Goal: Transaction & Acquisition: Download file/media

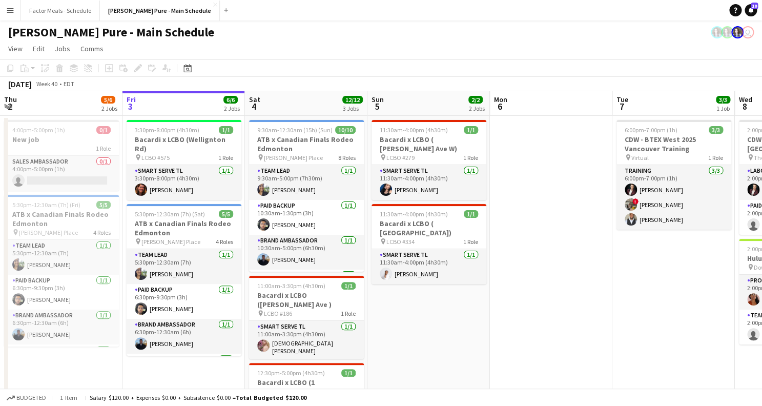
scroll to position [0, 392]
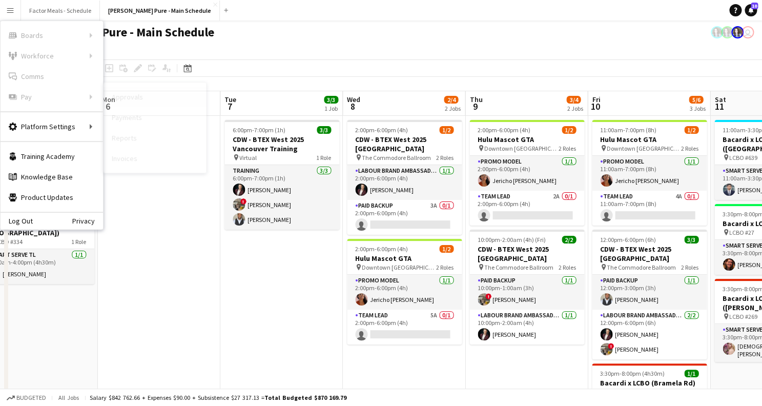
click at [159, 100] on link "Approvals" at bounding box center [154, 97] width 102 height 20
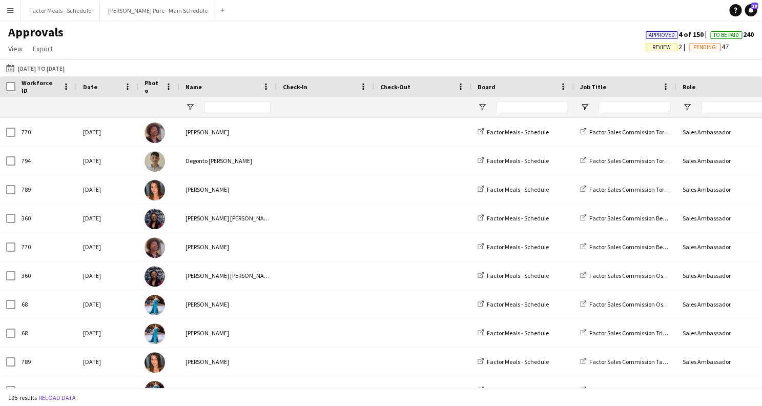
type input "*******"
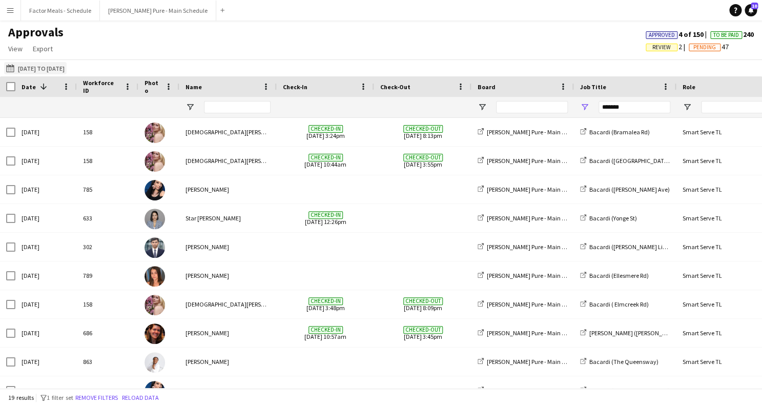
click at [27, 67] on button "[DATE] to [DATE] [DATE] to [DATE]" at bounding box center [35, 68] width 62 height 12
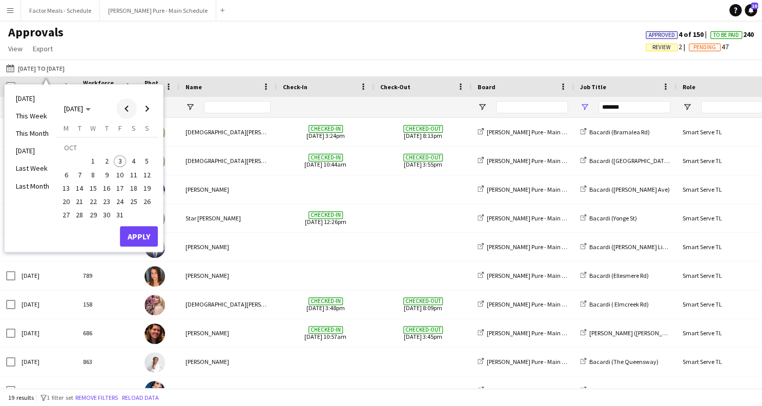
click at [124, 108] on span "Previous month" at bounding box center [126, 108] width 20 height 20
click at [104, 172] on span "11" at bounding box center [106, 175] width 12 height 12
click at [109, 175] on span "11" at bounding box center [106, 175] width 12 height 12
click at [154, 113] on span "Next month" at bounding box center [147, 108] width 20 height 20
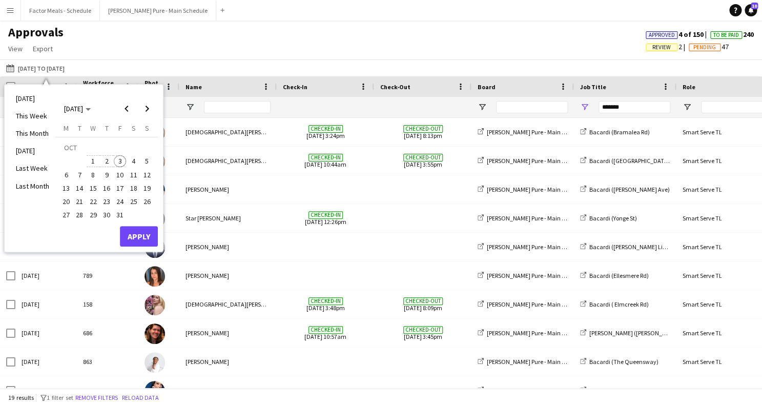
click at [123, 160] on span "3" at bounding box center [120, 161] width 12 height 12
click at [105, 166] on span "2" at bounding box center [106, 161] width 12 height 12
click at [137, 232] on button "Apply" at bounding box center [139, 236] width 38 height 20
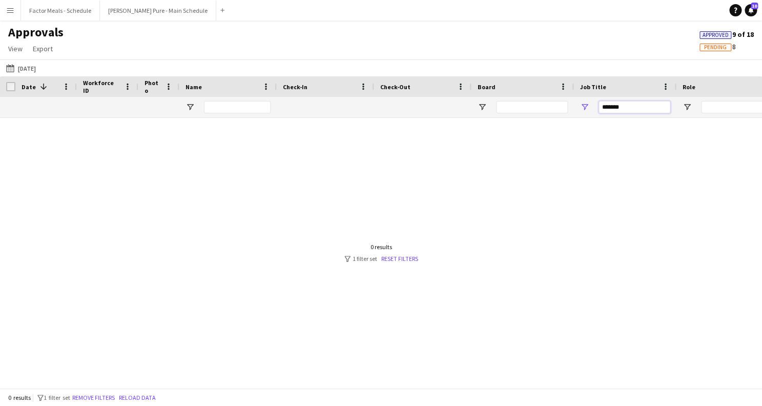
drag, startPoint x: 642, startPoint y: 107, endPoint x: 519, endPoint y: 98, distance: 122.8
click at [598, 101] on input "*******" at bounding box center [634, 107] width 72 height 12
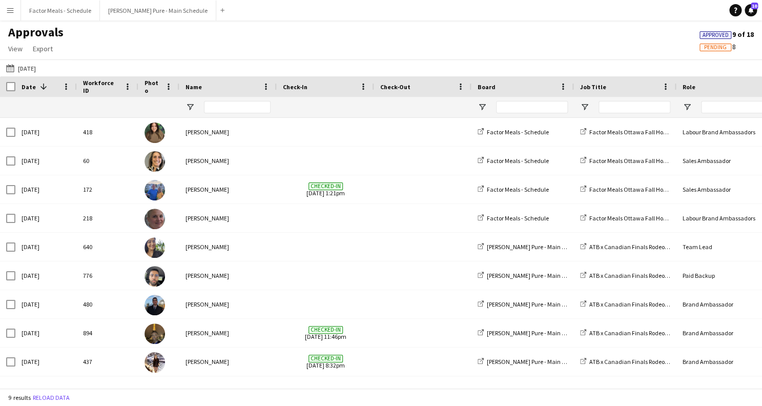
click at [9, 14] on app-icon "Menu" at bounding box center [10, 10] width 8 height 8
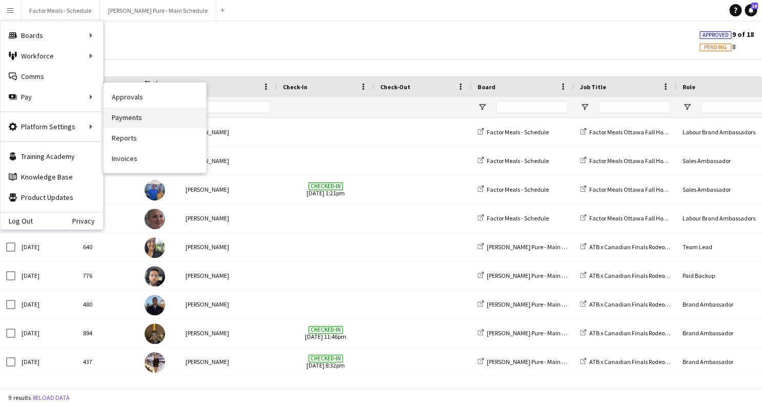
click at [133, 119] on link "Payments" at bounding box center [154, 117] width 102 height 20
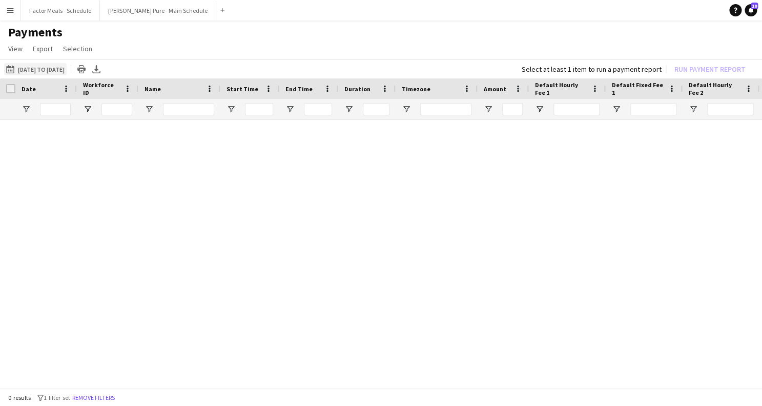
click at [36, 68] on button "[DATE] to [DATE] [DATE] to [DATE]" at bounding box center [35, 69] width 62 height 12
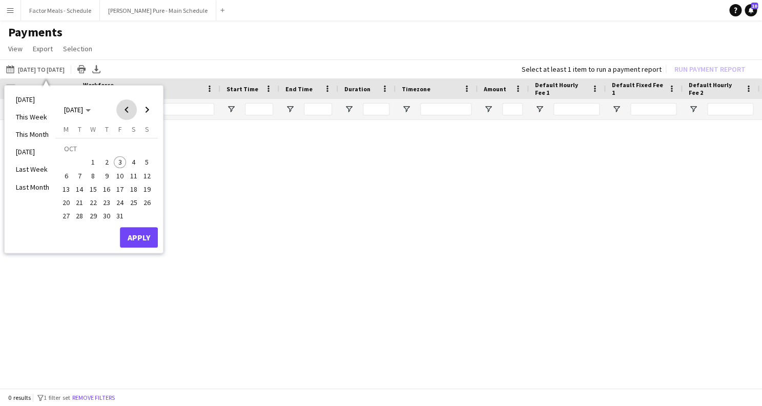
click at [129, 108] on span "Previous month" at bounding box center [126, 109] width 20 height 20
click at [103, 176] on span "11" at bounding box center [106, 176] width 12 height 12
click at [148, 111] on span "Next month" at bounding box center [147, 109] width 20 height 20
click at [106, 161] on span "2" at bounding box center [106, 162] width 12 height 12
click at [136, 237] on button "Apply" at bounding box center [139, 237] width 38 height 20
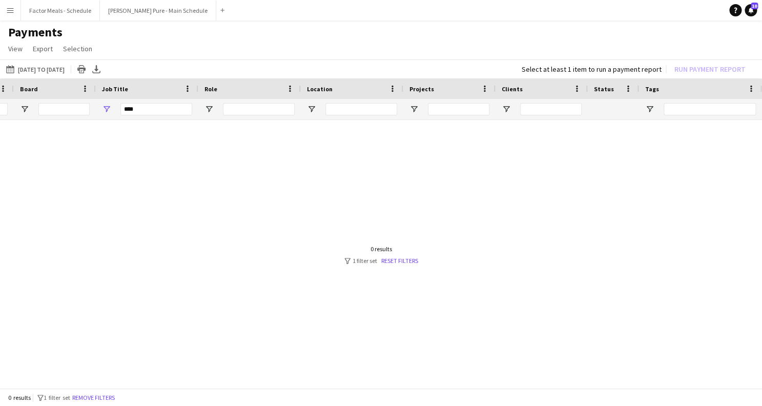
scroll to position [0, 873]
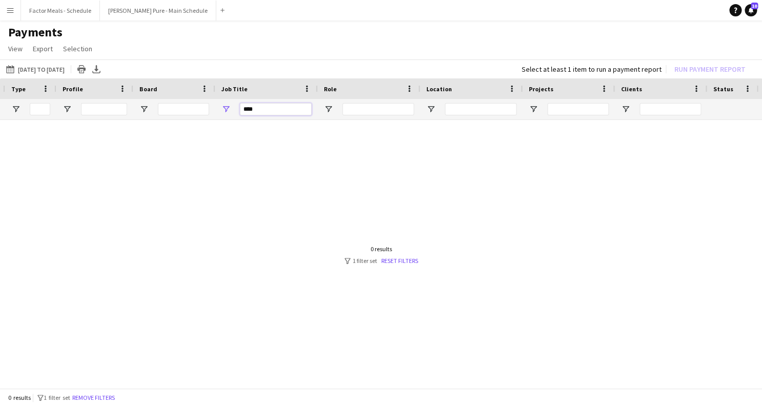
drag, startPoint x: 274, startPoint y: 108, endPoint x: 190, endPoint y: 106, distance: 84.0
click at [240, 106] on input "****" at bounding box center [276, 109] width 72 height 12
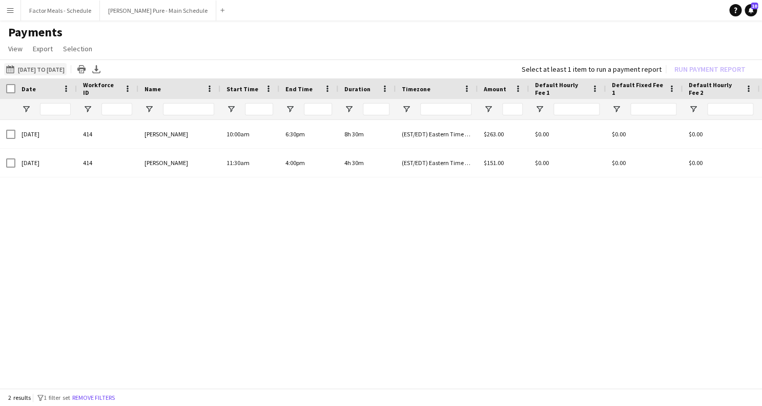
type input "*******"
click at [56, 71] on button "[DATE] to [DATE] [DATE] to [DATE]" at bounding box center [35, 69] width 62 height 12
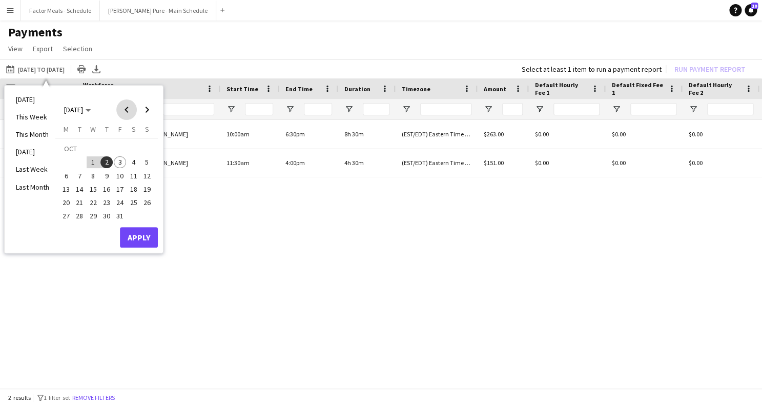
click at [126, 108] on span "Previous month" at bounding box center [126, 109] width 20 height 20
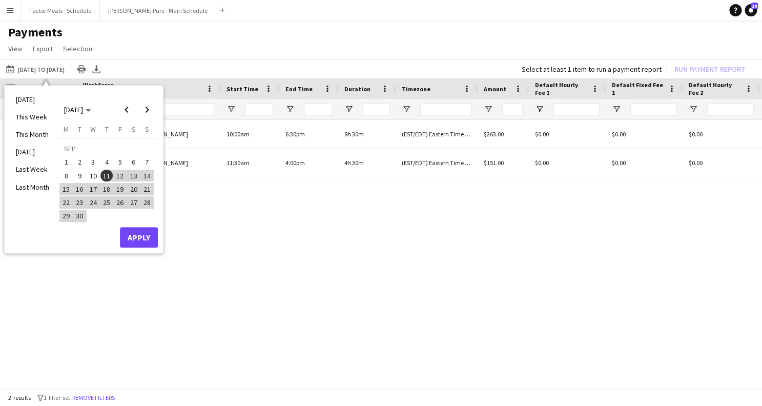
click at [248, 226] on div "Salary $0.00 $0.00 $0.00 $0.00 $263.00 (EST/EDT) Eastern Time ([GEOGRAPHIC_DATA…" at bounding box center [381, 255] width 762 height 270
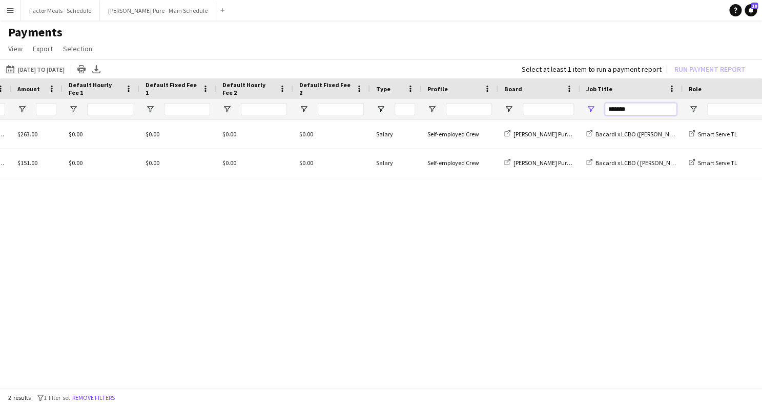
drag, startPoint x: 634, startPoint y: 112, endPoint x: 570, endPoint y: 107, distance: 64.2
click at [604, 107] on input "*******" at bounding box center [640, 109] width 72 height 12
type input "*"
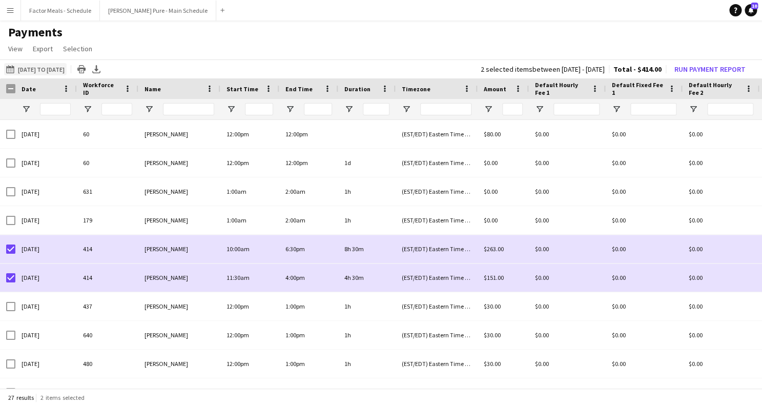
click at [39, 70] on button "[DATE] to [DATE] [DATE] to [DATE]" at bounding box center [35, 69] width 62 height 12
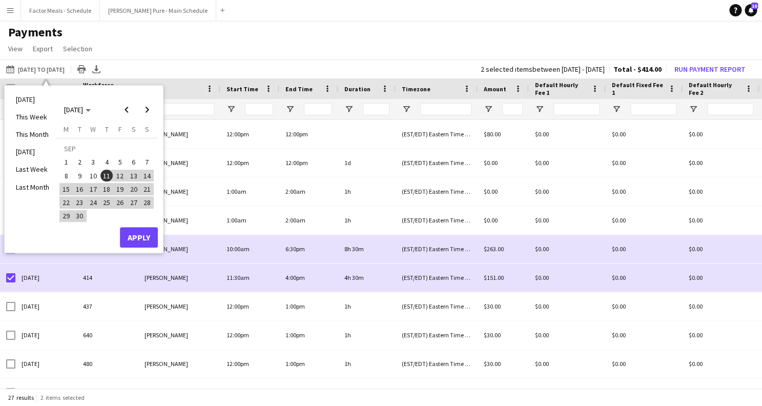
click at [108, 178] on span "11" at bounding box center [106, 176] width 12 height 12
click at [148, 111] on span "Next month" at bounding box center [147, 109] width 20 height 20
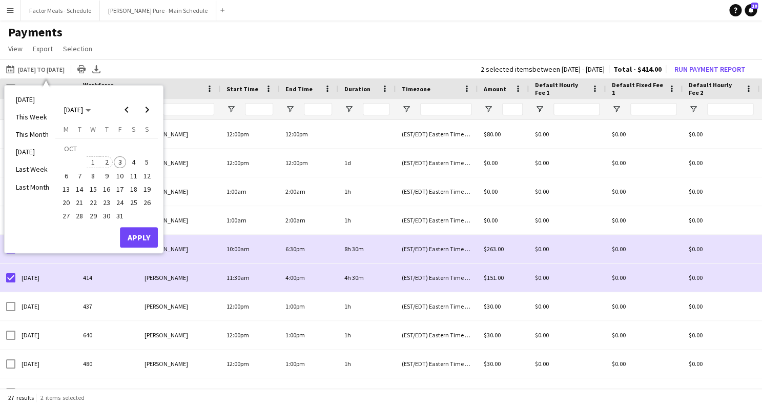
click at [106, 161] on span "2" at bounding box center [106, 162] width 12 height 12
click at [133, 237] on button "Apply" at bounding box center [139, 237] width 38 height 20
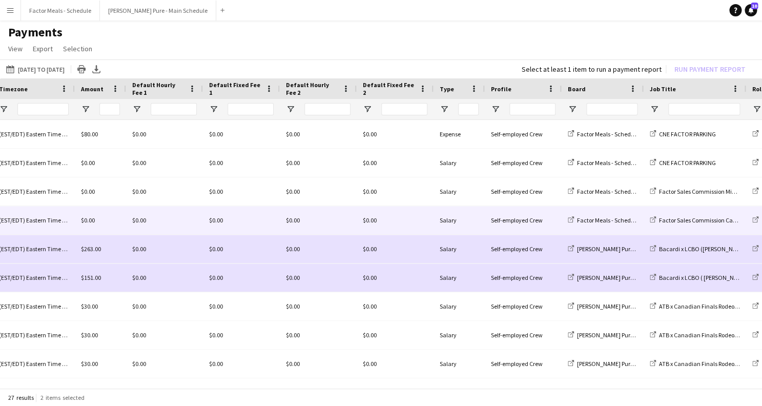
scroll to position [0, 400]
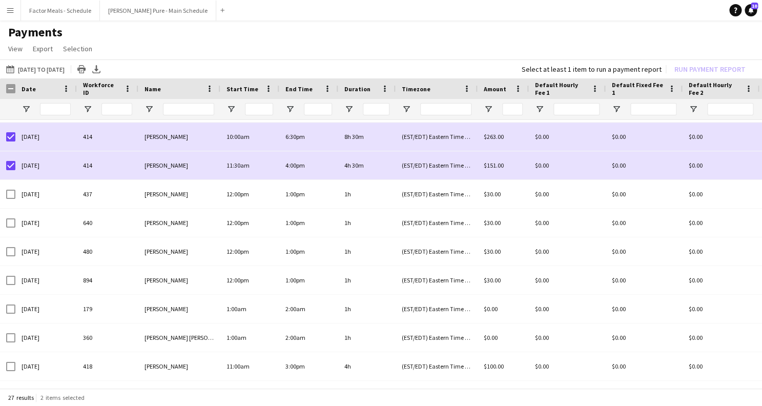
click at [14, 12] on app-icon "Menu" at bounding box center [10, 10] width 8 height 8
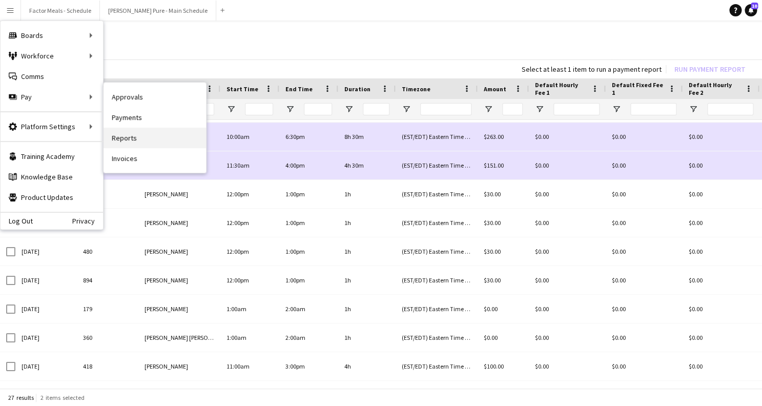
click at [128, 145] on link "Reports" at bounding box center [154, 138] width 102 height 20
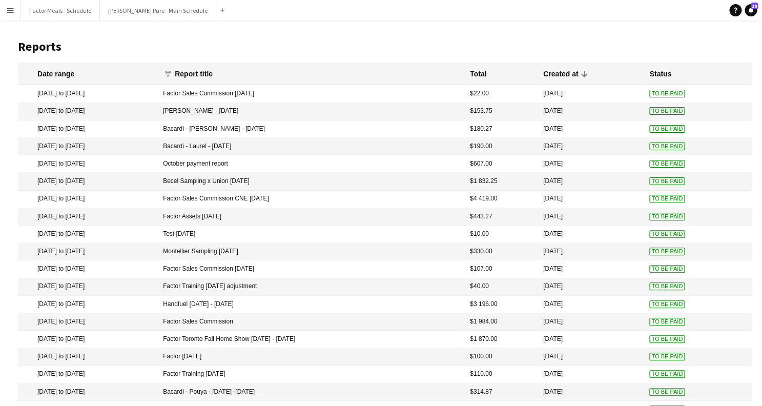
click at [81, 131] on mat-cell "[DATE] to [DATE]" at bounding box center [88, 128] width 140 height 17
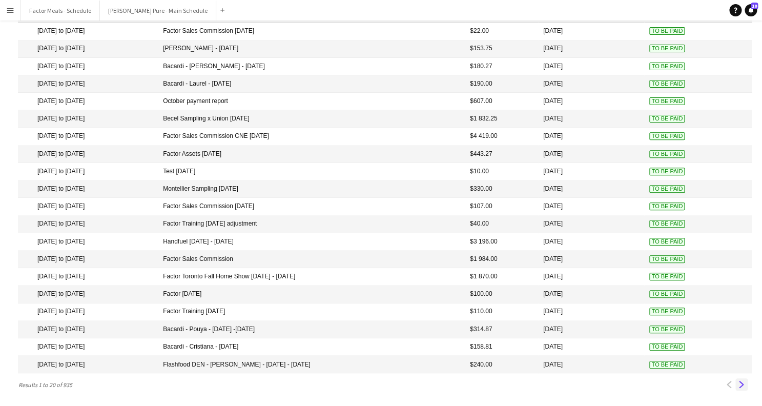
click at [741, 388] on app-icon "Next" at bounding box center [741, 384] width 7 height 7
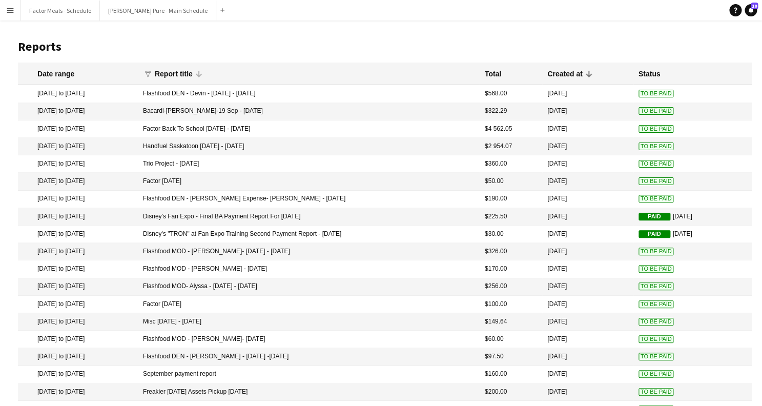
click at [193, 72] on div "Report title" at bounding box center [174, 73] width 38 height 9
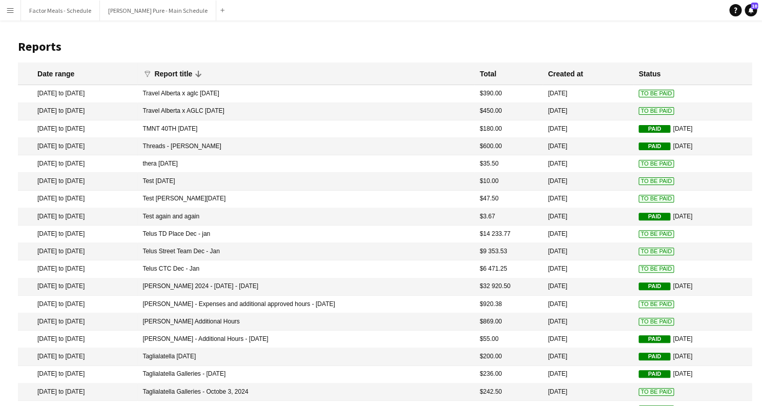
click at [192, 76] on div "Report title" at bounding box center [173, 73] width 38 height 9
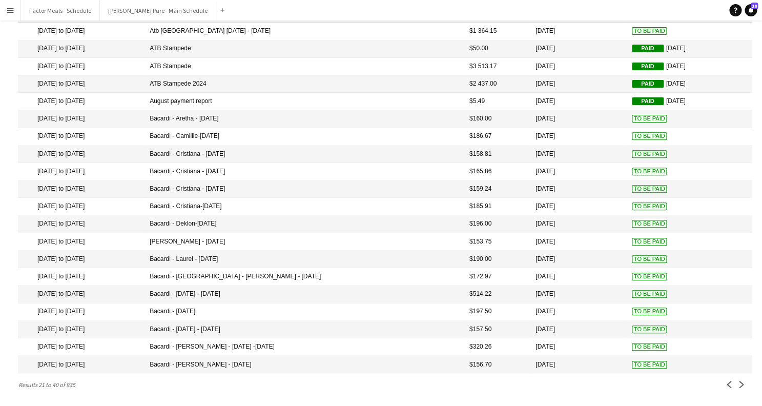
click at [70, 236] on mat-cell "[DATE] to [DATE]" at bounding box center [81, 241] width 127 height 17
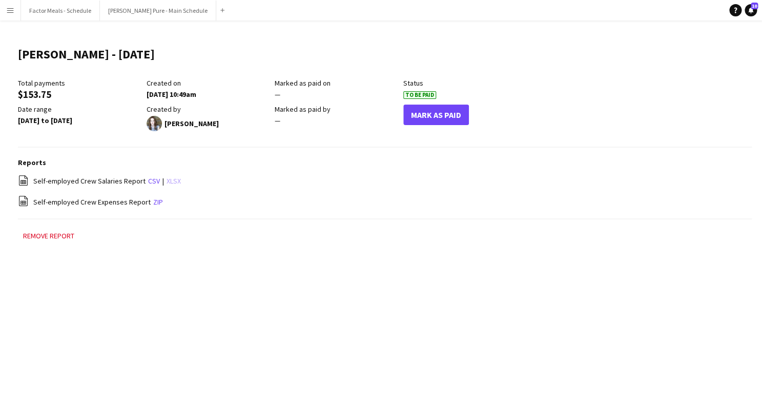
click at [168, 181] on link "xlsx" at bounding box center [173, 180] width 14 height 9
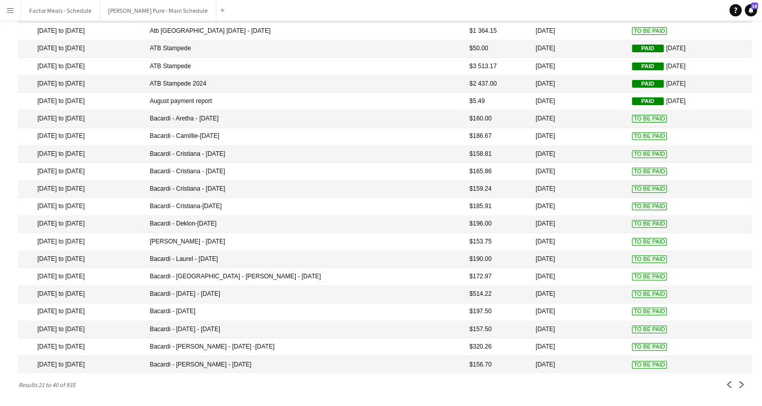
click at [273, 255] on mat-cell "Bacardi - Laurel - [DATE]" at bounding box center [304, 258] width 320 height 17
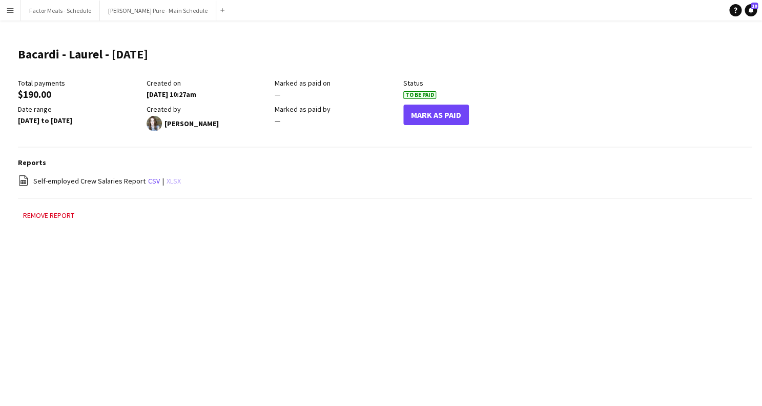
click at [168, 183] on link "xlsx" at bounding box center [173, 180] width 14 height 9
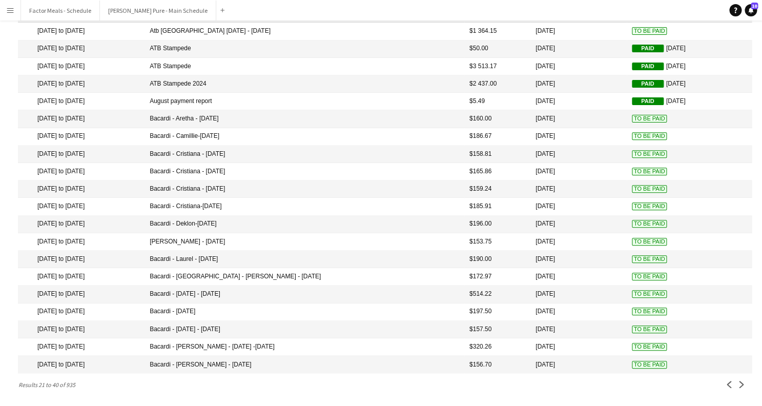
scroll to position [75, 0]
click at [744, 385] on app-icon "Next" at bounding box center [741, 384] width 7 height 7
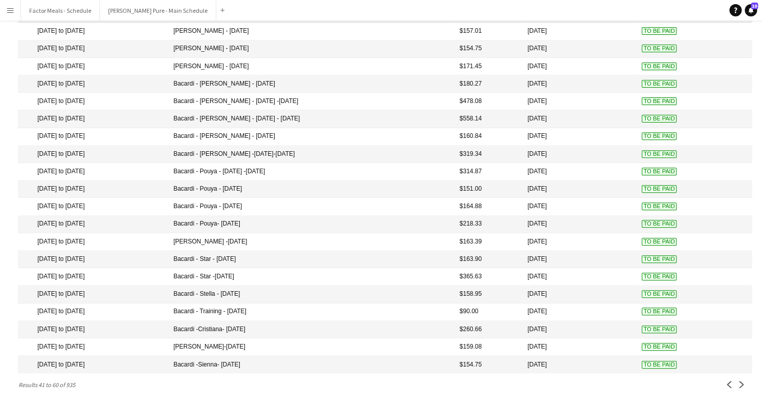
scroll to position [0, 0]
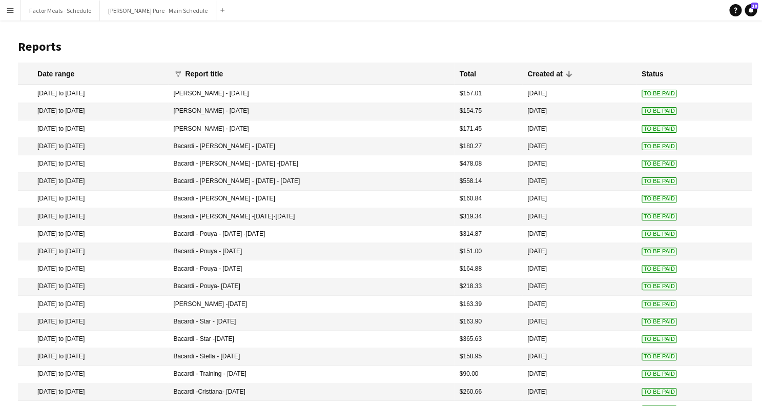
click at [59, 149] on mat-cell "[DATE] to [DATE]" at bounding box center [93, 146] width 150 height 17
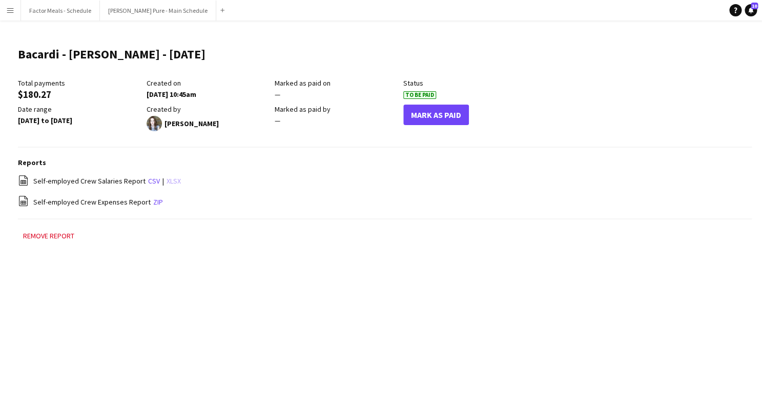
click at [167, 181] on link "xlsx" at bounding box center [173, 180] width 14 height 9
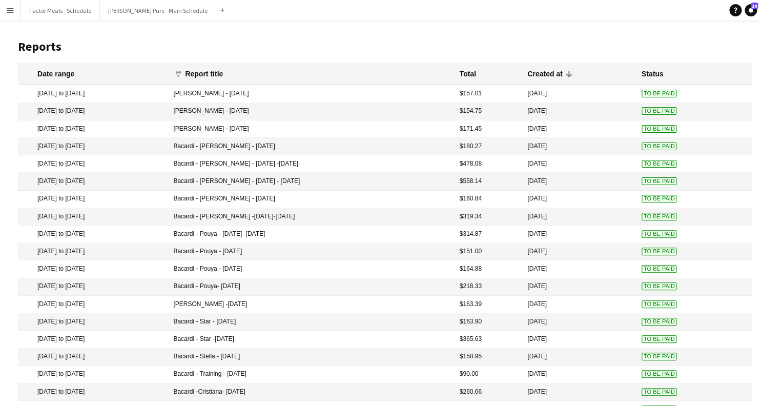
click at [263, 243] on mat-cell "Bacardi - Pouya - [DATE] -[DATE]" at bounding box center [311, 233] width 286 height 17
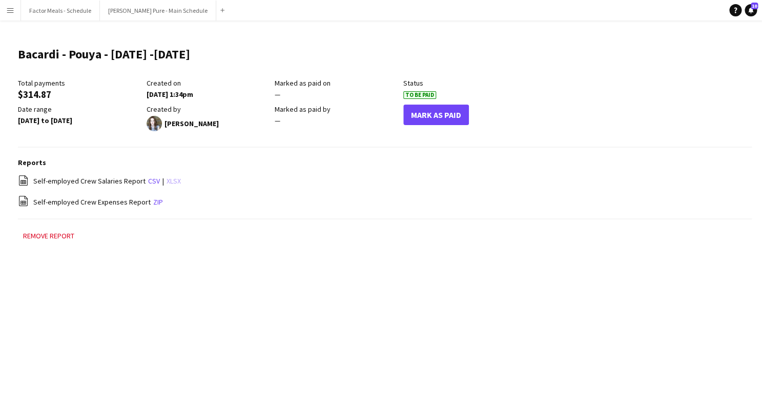
click at [174, 181] on link "xlsx" at bounding box center [173, 180] width 14 height 9
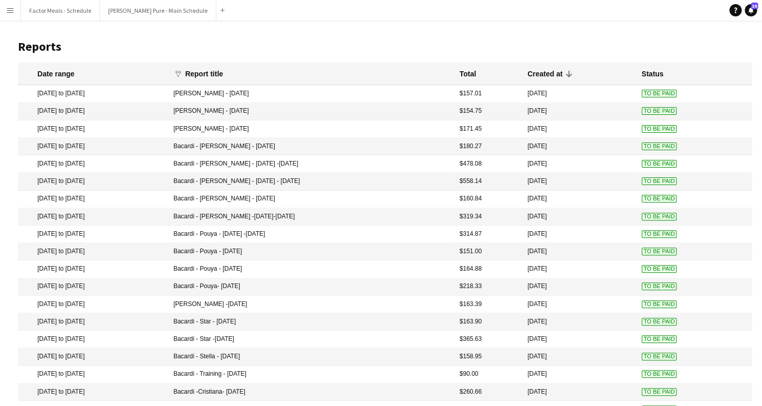
click at [267, 240] on mat-cell "Bacardi - Pouya - [DATE] -[DATE]" at bounding box center [311, 233] width 286 height 17
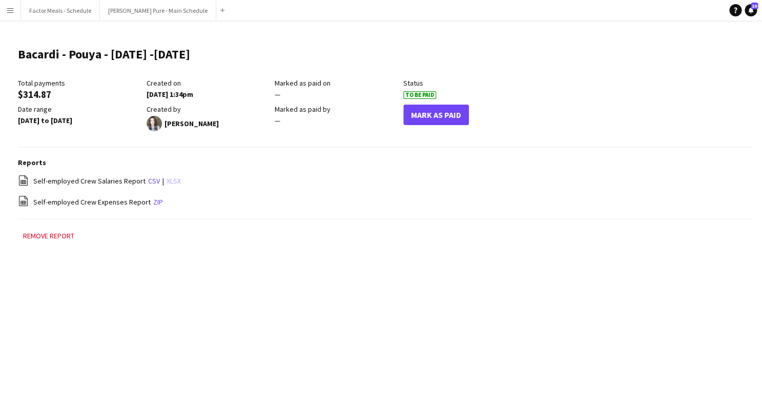
click at [170, 182] on link "xlsx" at bounding box center [173, 180] width 14 height 9
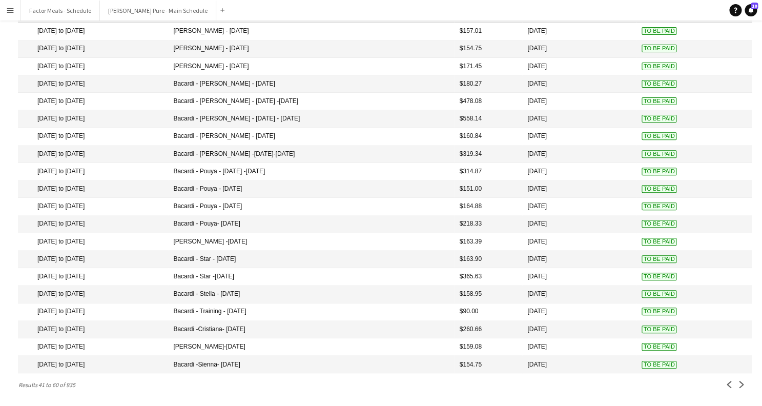
scroll to position [75, 0]
click at [739, 386] on app-icon "Next" at bounding box center [741, 384] width 7 height 7
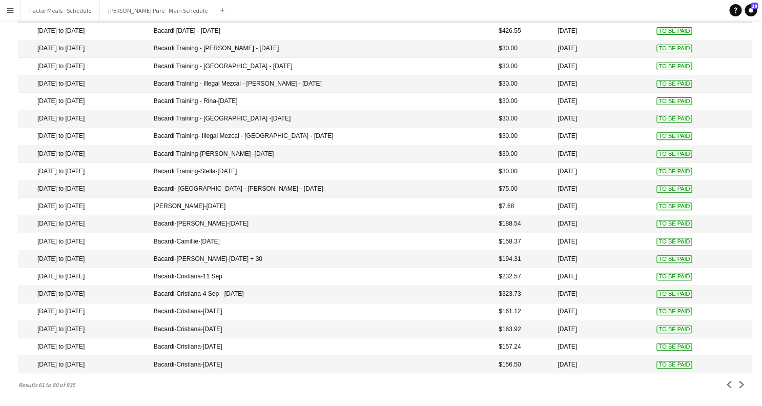
scroll to position [0, 0]
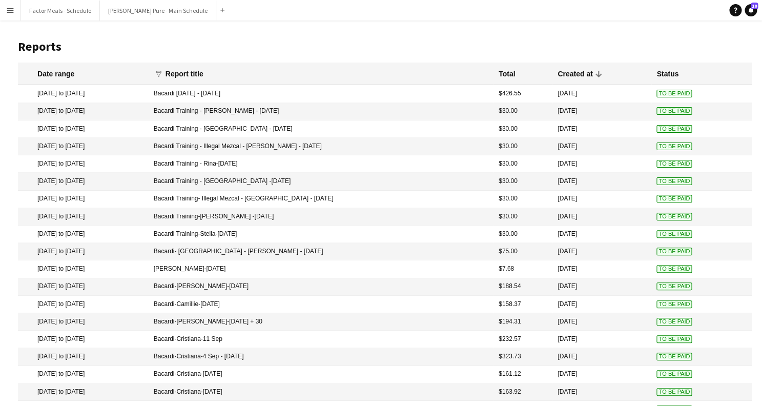
click at [67, 75] on div "Date range" at bounding box center [55, 73] width 37 height 9
click at [74, 73] on div "Date range" at bounding box center [55, 73] width 37 height 9
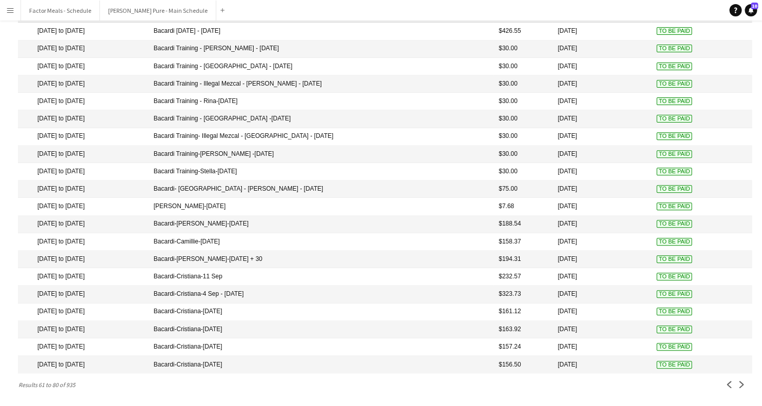
scroll to position [75, 0]
click at [739, 389] on button "Next" at bounding box center [741, 384] width 12 height 12
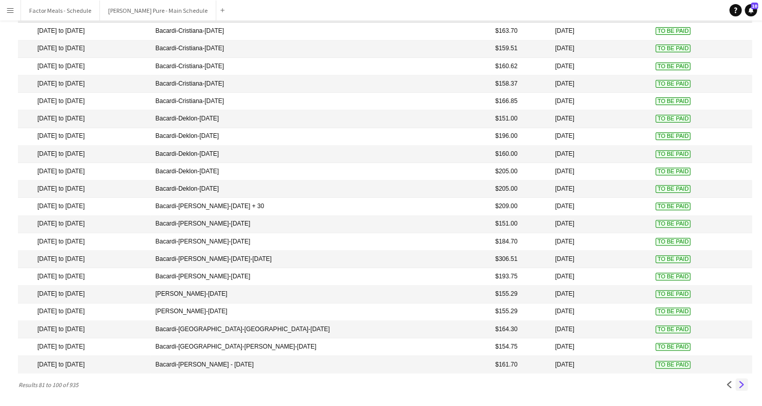
click at [740, 387] on app-icon "Next" at bounding box center [741, 384] width 7 height 7
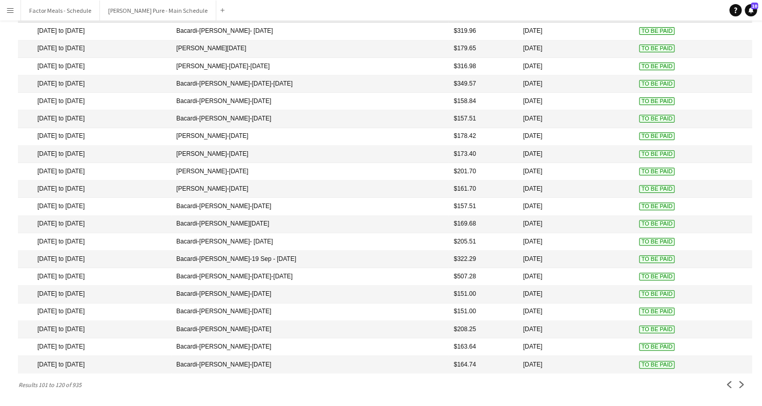
scroll to position [0, 0]
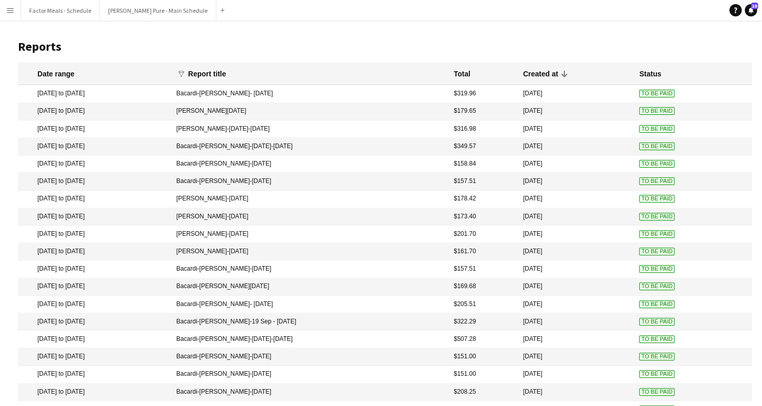
click at [90, 96] on mat-cell "[DATE] to [DATE]" at bounding box center [94, 93] width 153 height 17
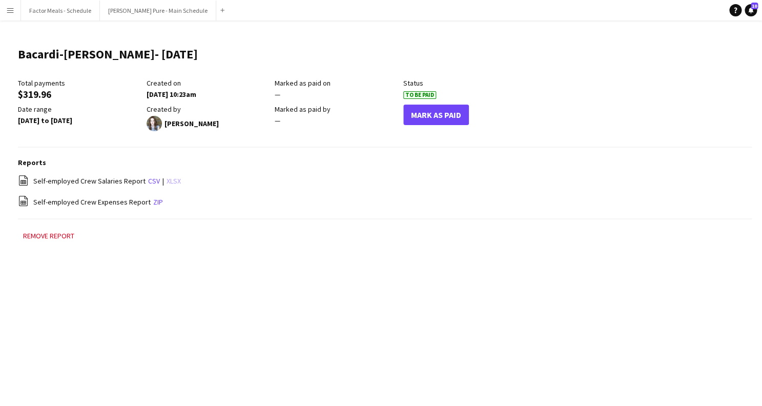
click at [167, 180] on link "xlsx" at bounding box center [173, 180] width 14 height 9
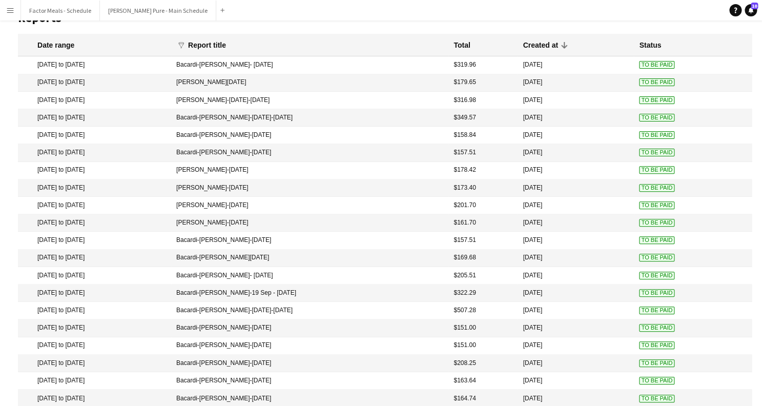
scroll to position [34, 0]
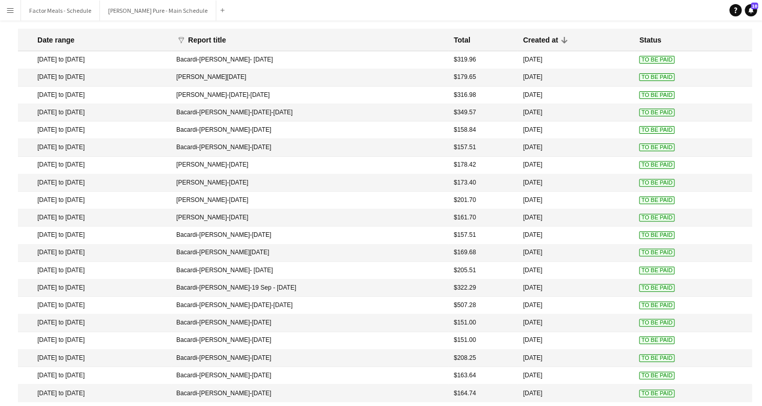
click at [110, 297] on mat-cell "[DATE] to [DATE]" at bounding box center [94, 287] width 153 height 17
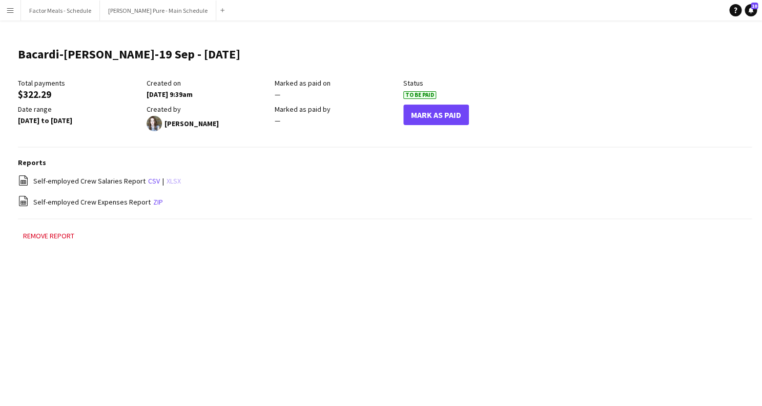
click at [170, 180] on link "xlsx" at bounding box center [173, 180] width 14 height 9
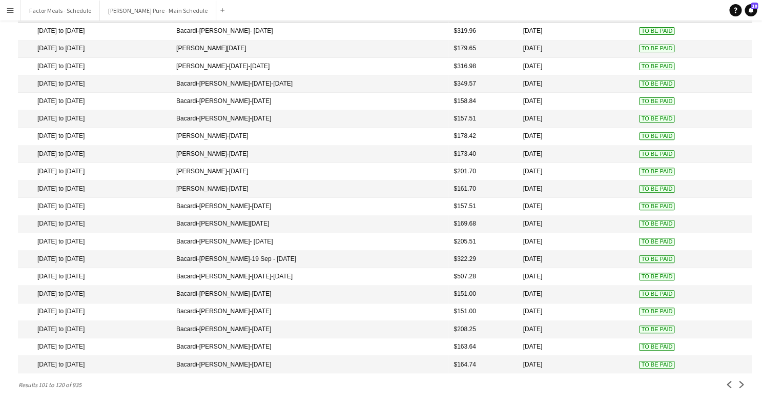
scroll to position [75, 0]
click at [738, 387] on app-icon "Next" at bounding box center [741, 384] width 7 height 7
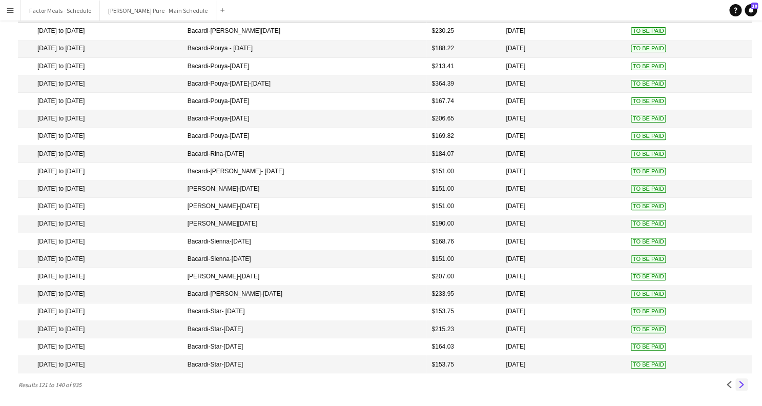
click at [742, 386] on app-icon "Next" at bounding box center [741, 384] width 7 height 7
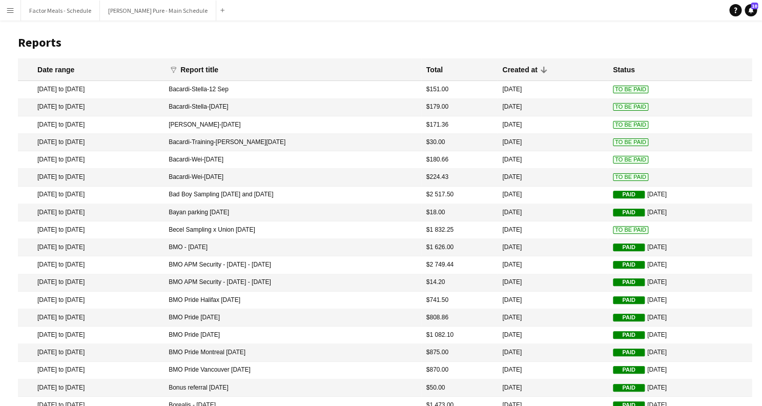
scroll to position [0, 0]
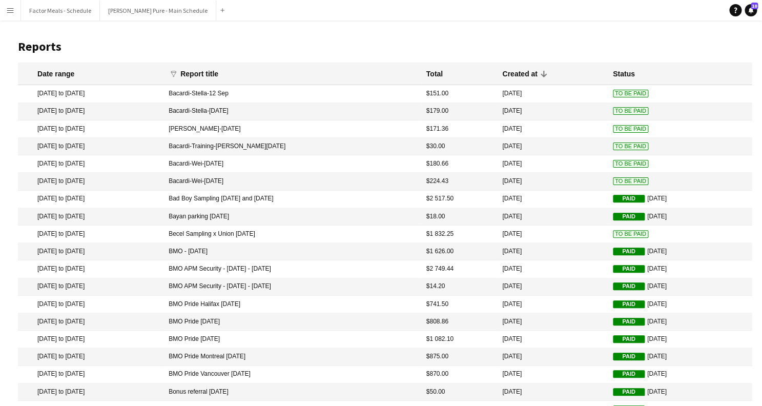
click at [96, 96] on mat-cell "[DATE] to [DATE]" at bounding box center [90, 93] width 145 height 17
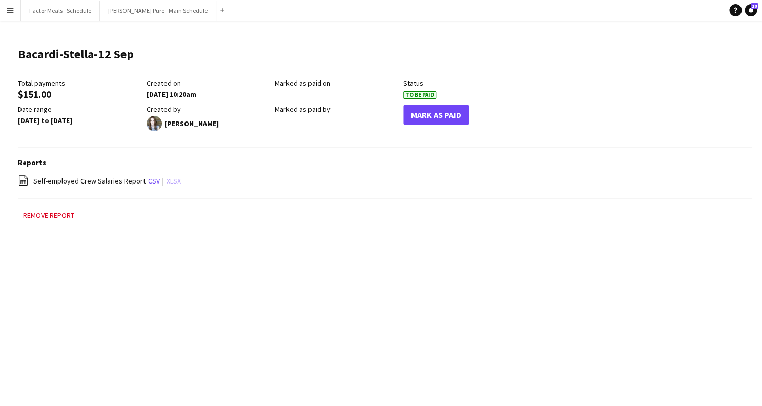
click at [170, 181] on link "xlsx" at bounding box center [173, 180] width 14 height 9
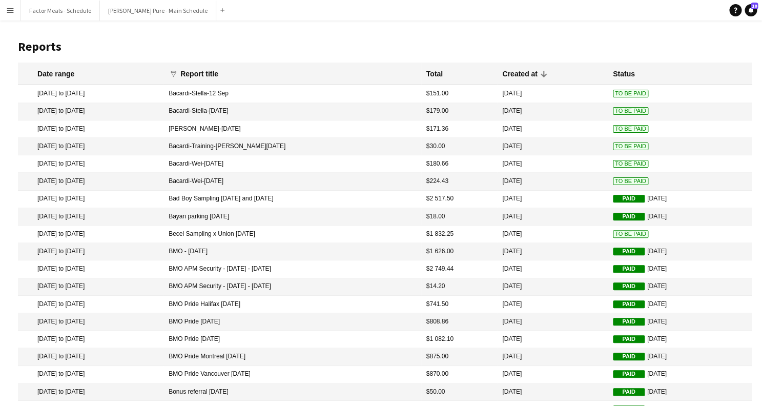
click at [9, 10] on app-icon "Menu" at bounding box center [10, 10] width 8 height 8
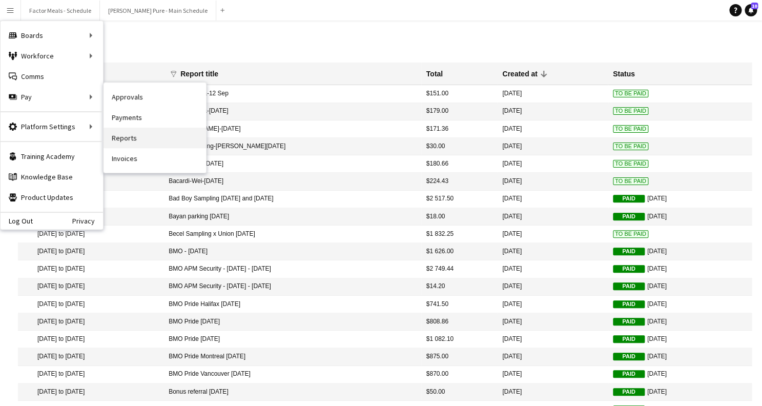
click at [143, 143] on link "Reports" at bounding box center [154, 138] width 102 height 20
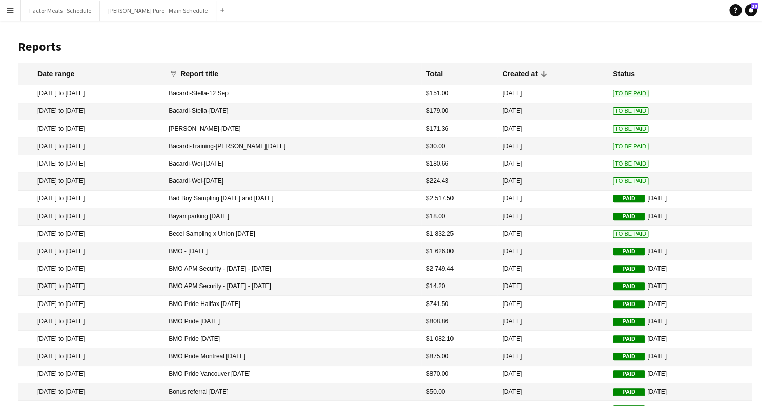
click at [16, 9] on button "Menu" at bounding box center [10, 10] width 20 height 20
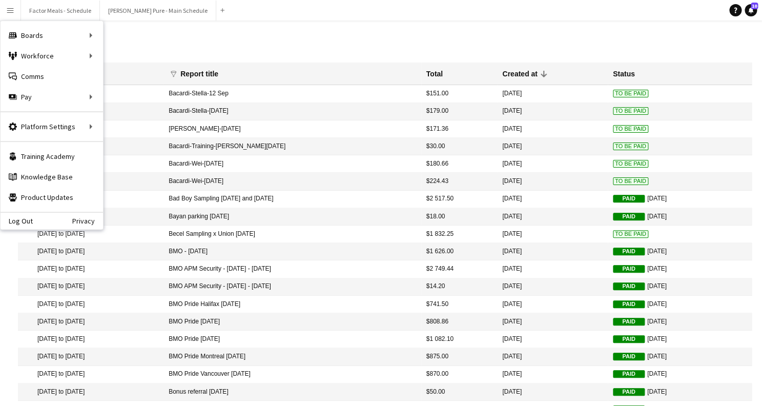
click at [137, 37] on header "Reports" at bounding box center [384, 47] width 733 height 32
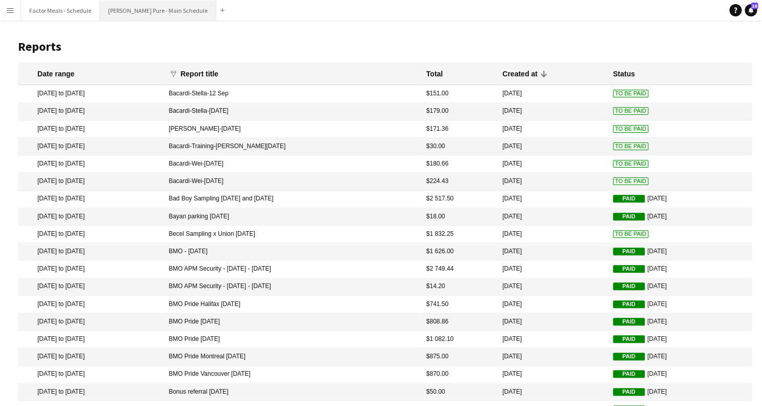
click at [130, 10] on button "[PERSON_NAME] Pure - Main Schedule Close" at bounding box center [158, 11] width 116 height 20
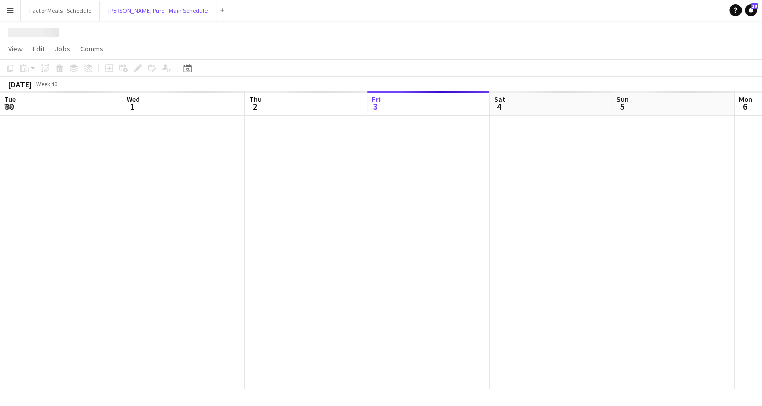
scroll to position [0, 245]
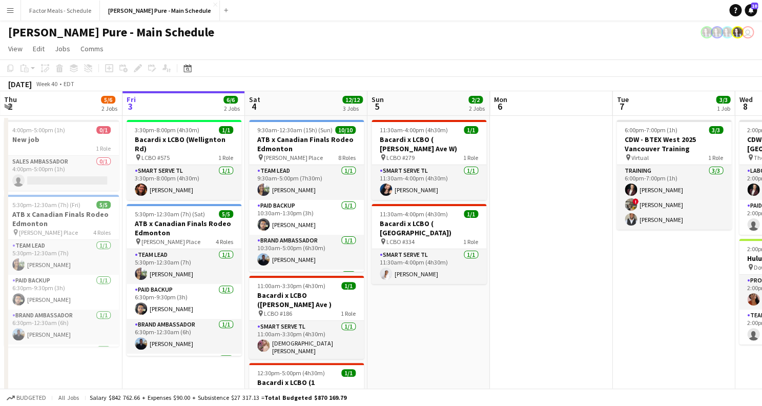
click at [15, 12] on button "Menu" at bounding box center [10, 10] width 20 height 20
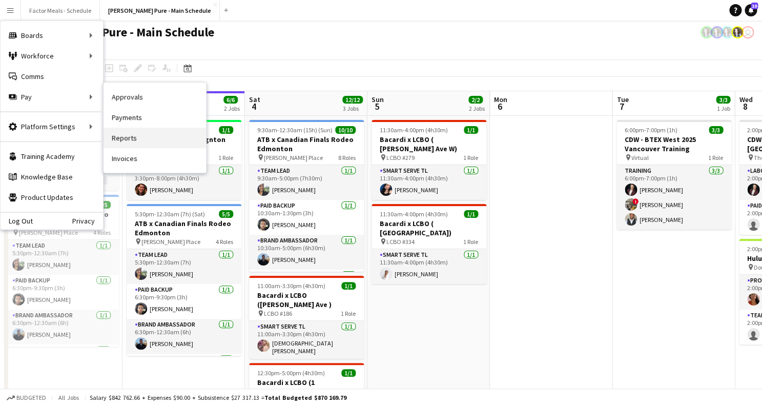
click at [122, 133] on link "Reports" at bounding box center [154, 138] width 102 height 20
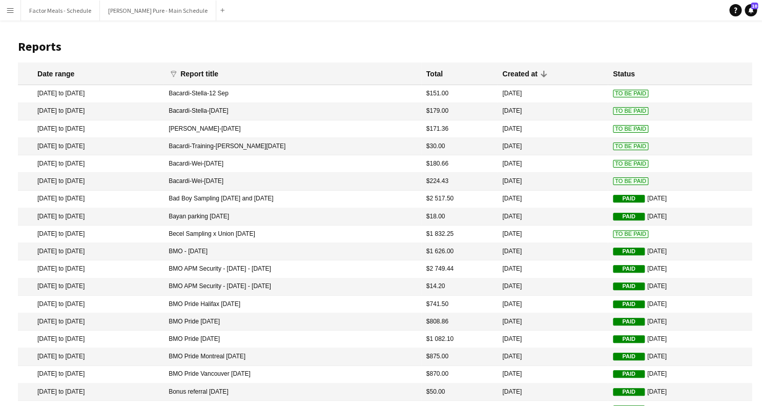
click at [10, 14] on app-icon "Menu" at bounding box center [10, 10] width 8 height 8
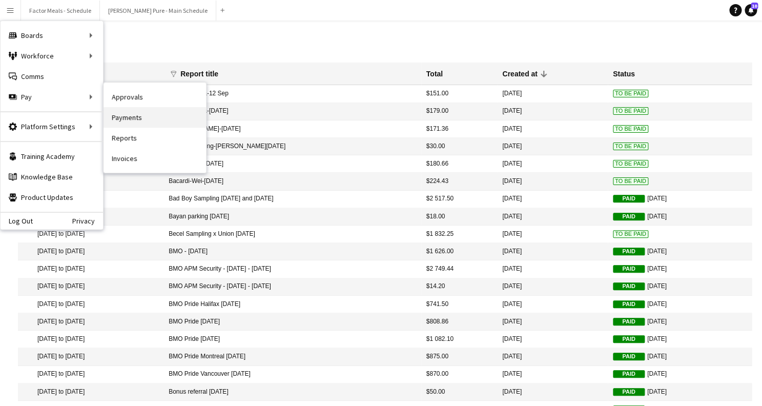
click at [138, 119] on link "Payments" at bounding box center [154, 117] width 102 height 20
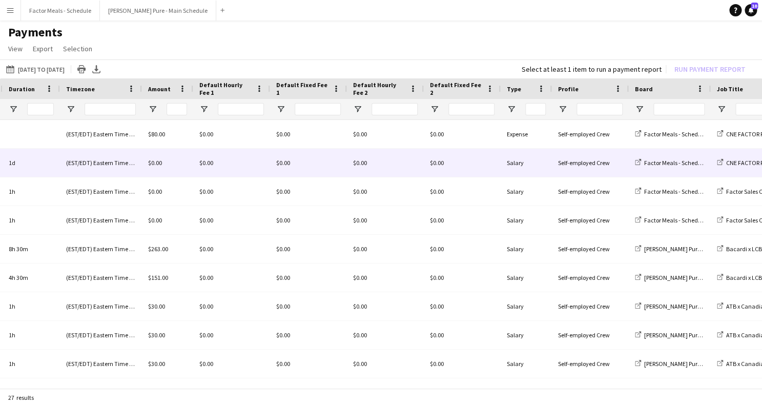
scroll to position [0, 554]
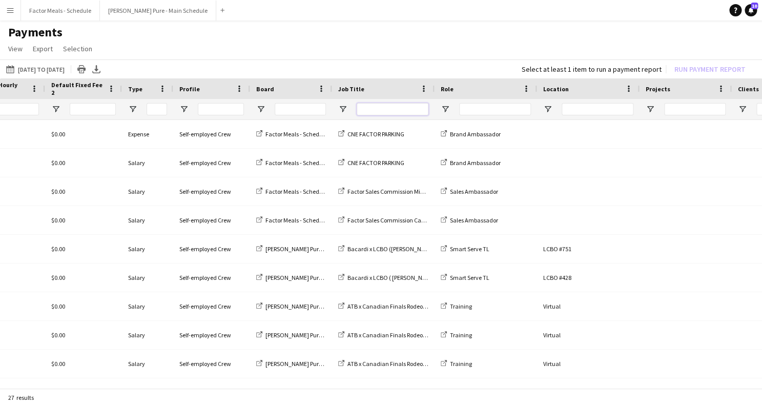
click at [384, 107] on input "Job Title Filter Input" at bounding box center [392, 109] width 72 height 12
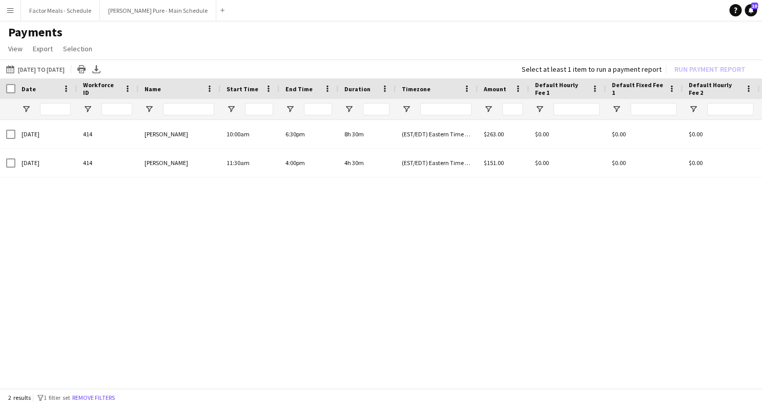
type input "*******"
click at [10, 15] on button "Menu" at bounding box center [10, 10] width 20 height 20
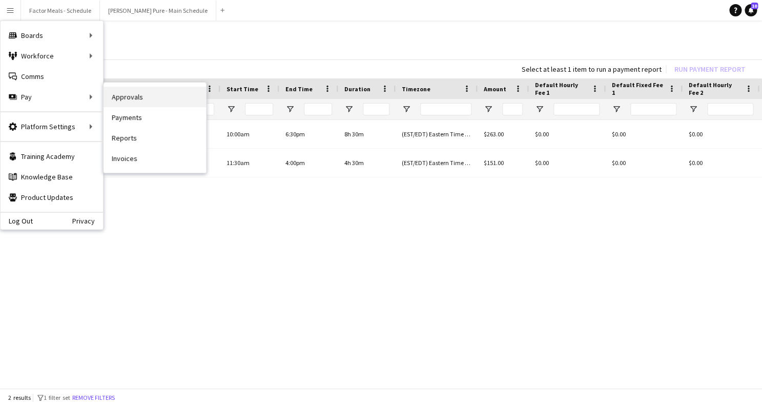
click at [144, 93] on link "Approvals" at bounding box center [154, 97] width 102 height 20
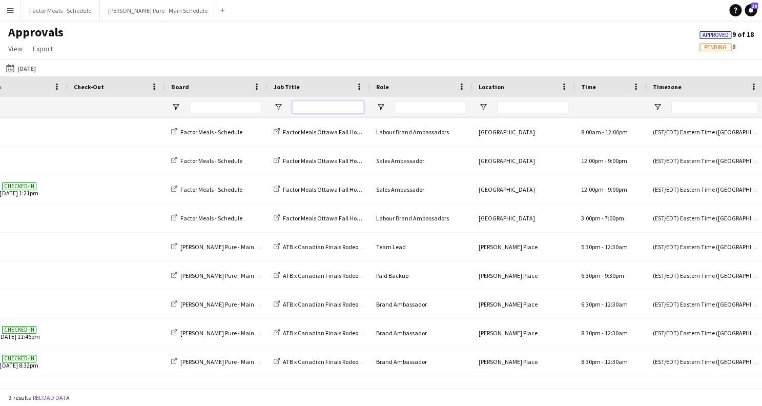
click at [307, 108] on input "Job Title Filter Input" at bounding box center [328, 107] width 72 height 12
type input "*******"
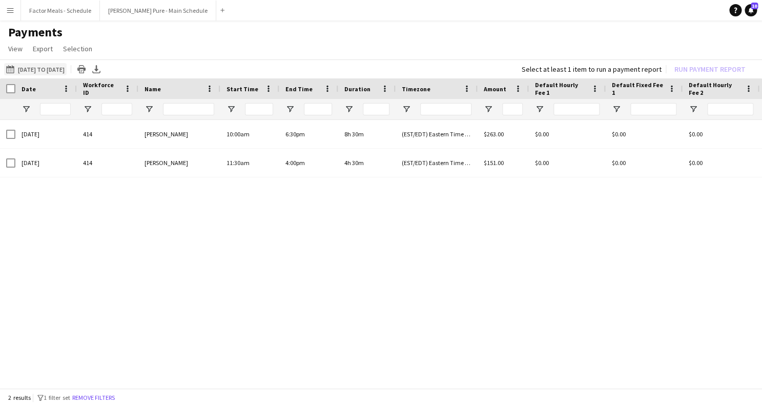
click at [28, 70] on button "[DATE] to [DATE] [DATE] to [DATE]" at bounding box center [35, 69] width 62 height 12
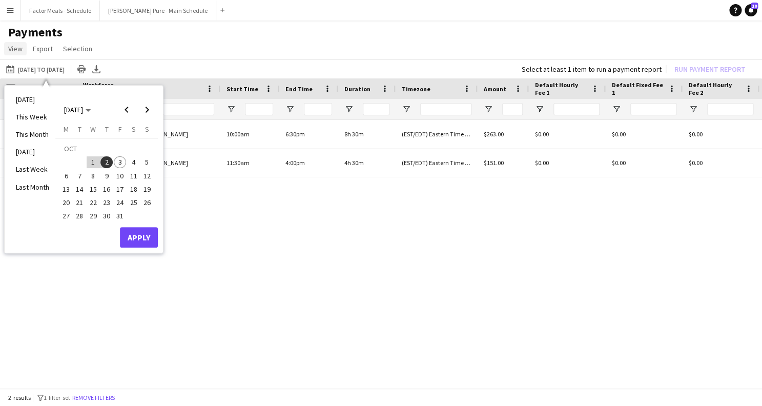
click at [15, 50] on span "View" at bounding box center [15, 48] width 14 height 9
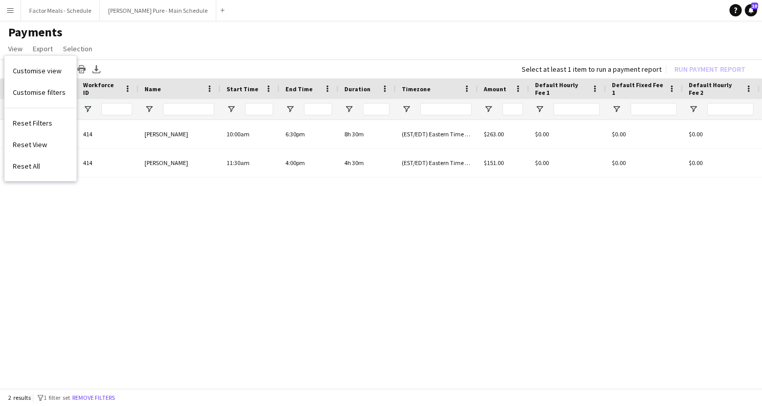
click at [10, 15] on button "Menu" at bounding box center [10, 10] width 20 height 20
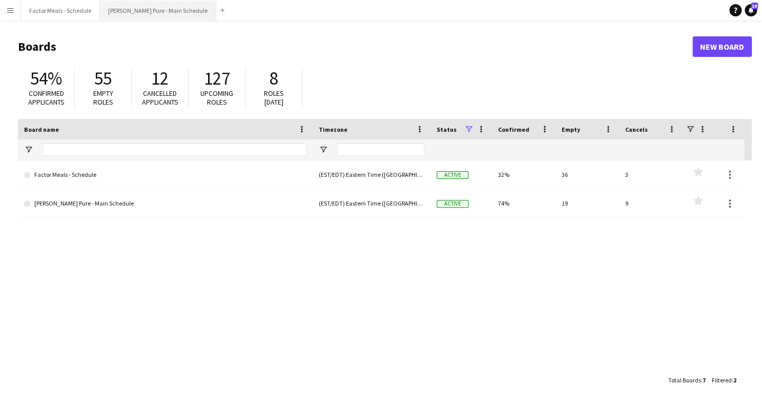
click at [150, 15] on button "[PERSON_NAME] Pure - Main Schedule Close" at bounding box center [158, 11] width 116 height 20
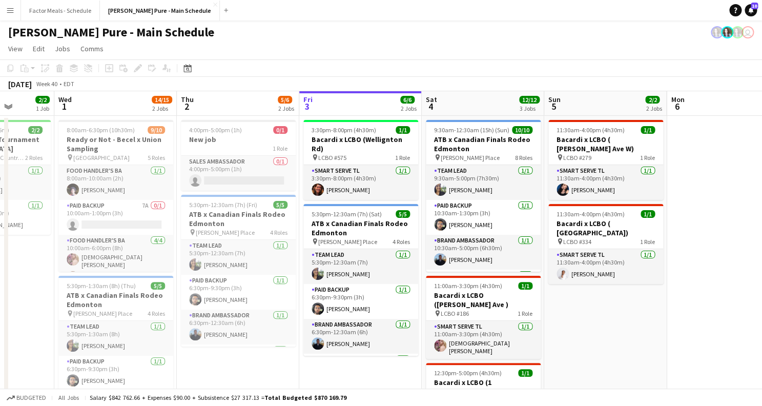
scroll to position [0, 298]
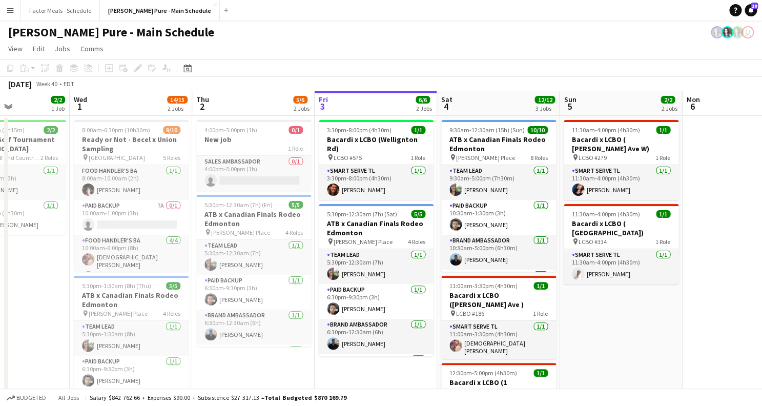
drag, startPoint x: 284, startPoint y: 200, endPoint x: 476, endPoint y: 145, distance: 199.9
click at [476, 145] on app-calendar-viewport "Sun 28 5/5 5 Jobs Mon 29 13/16 3 Jobs Tue 30 2/2 1 Job Wed 1 14/15 2 Jobs Thu 2…" at bounding box center [381, 349] width 762 height 516
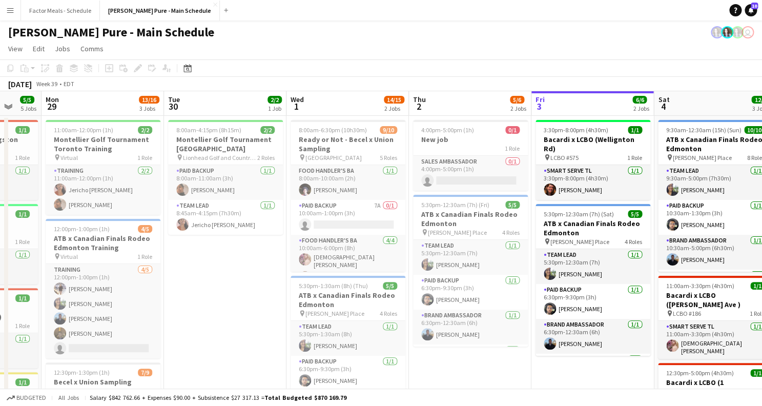
scroll to position [0, 224]
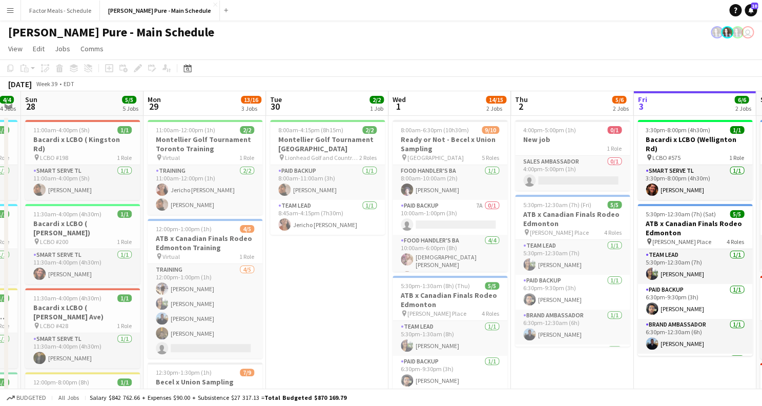
drag, startPoint x: 194, startPoint y: 152, endPoint x: 509, endPoint y: 117, distance: 316.9
click at [509, 117] on app-calendar-viewport "Fri 26 2/2 2 Jobs Sat 27 4/4 4 Jobs Sun 28 5/5 5 Jobs Mon 29 13/16 3 Jobs Tue 3…" at bounding box center [381, 349] width 762 height 516
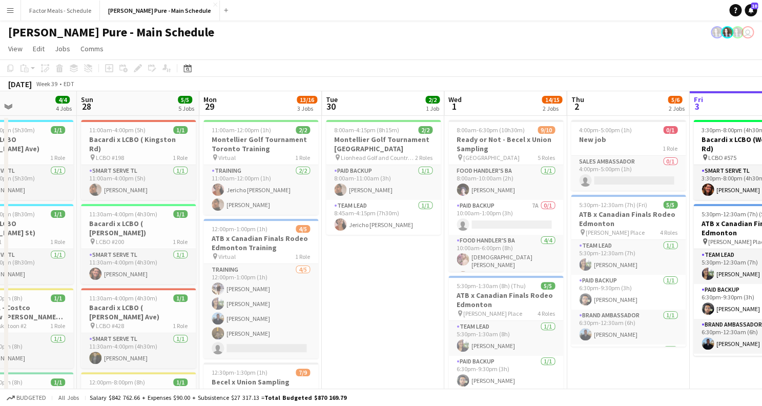
scroll to position [0, 218]
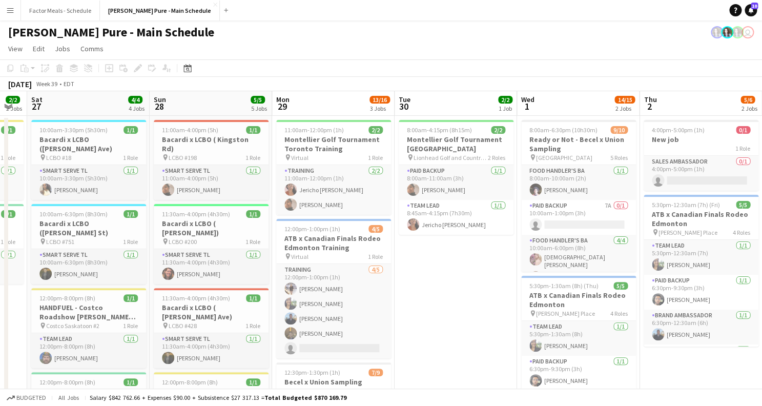
drag, startPoint x: 214, startPoint y: 236, endPoint x: 343, endPoint y: 224, distance: 129.1
click at [343, 224] on app-calendar-viewport "Thu 25 Fri 26 2/2 2 Jobs Sat 27 4/4 4 Jobs Sun 28 5/5 5 Jobs Mon 29 13/16 3 Job…" at bounding box center [381, 349] width 762 height 516
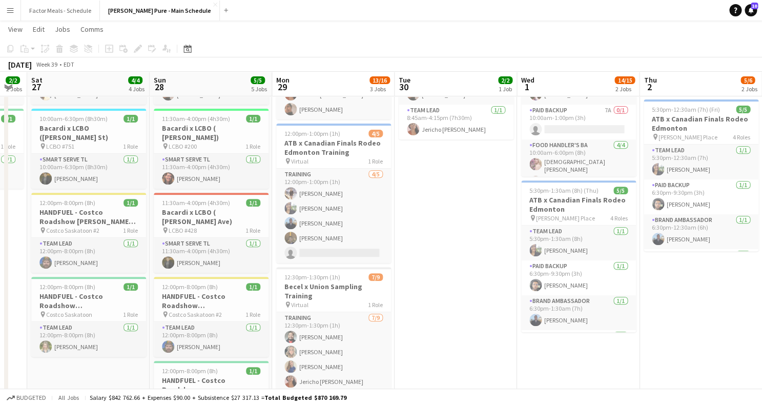
scroll to position [0, 0]
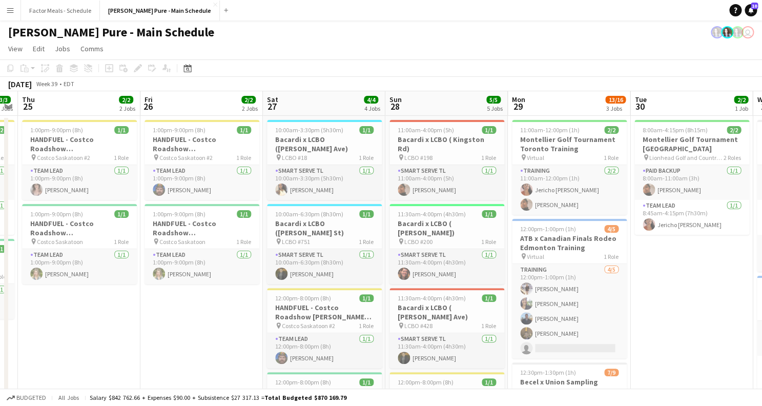
drag, startPoint x: 209, startPoint y: 220, endPoint x: 446, endPoint y: 194, distance: 237.5
click at [445, 195] on app-calendar-viewport "Tue 23 2/2 2 Jobs Wed 24 3/3 2 Jobs Thu 25 2/2 2 Jobs Fri 26 2/2 2 Jobs Sat 27 …" at bounding box center [381, 349] width 762 height 516
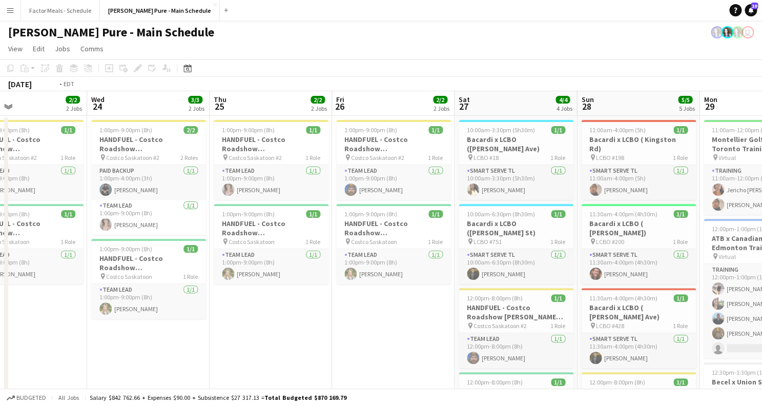
scroll to position [0, 220]
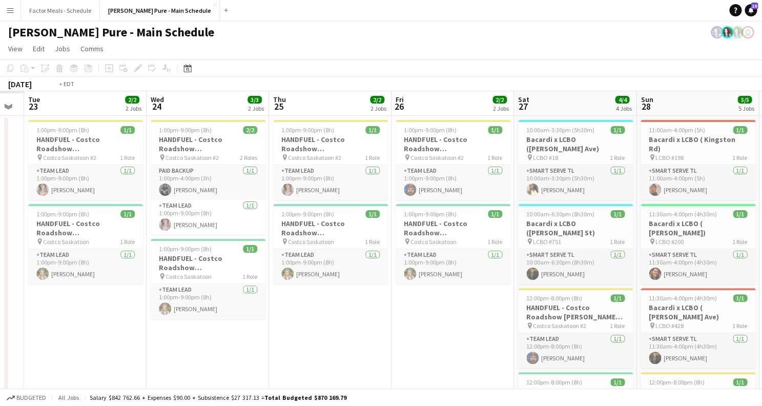
drag, startPoint x: 119, startPoint y: 301, endPoint x: 493, endPoint y: 289, distance: 374.1
click at [493, 290] on app-calendar-viewport "Sun 21 Mon 22 Tue 23 2/2 2 Jobs Wed 24 3/3 2 Jobs Thu 25 2/2 2 Jobs Fri 26 2/2 …" at bounding box center [381, 349] width 762 height 516
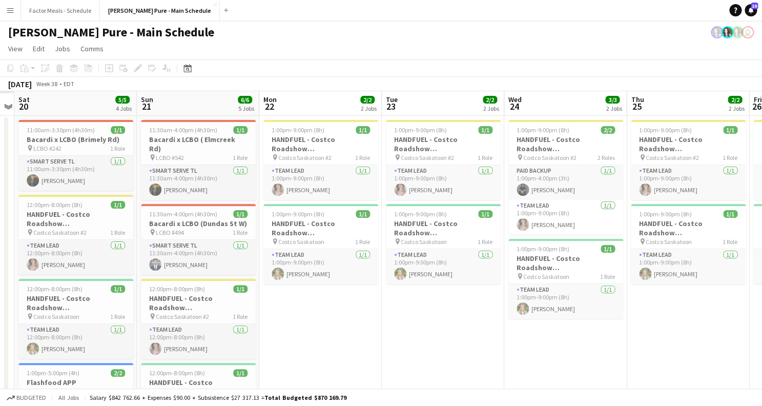
scroll to position [0, 229]
drag, startPoint x: 123, startPoint y: 316, endPoint x: 359, endPoint y: 308, distance: 235.7
click at [359, 308] on app-calendar-viewport "Thu 18 15/15 4 Jobs Fri 19 7/7 6 Jobs Sat 20 5/5 4 Jobs Sun 21 6/6 5 Jobs Mon 2…" at bounding box center [381, 409] width 762 height 636
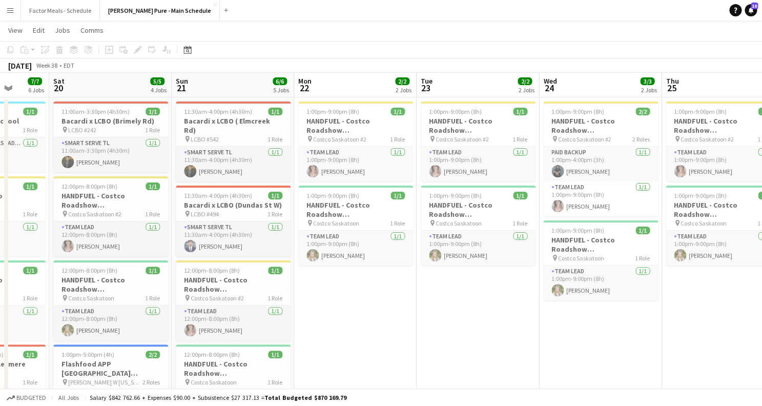
scroll to position [0, 245]
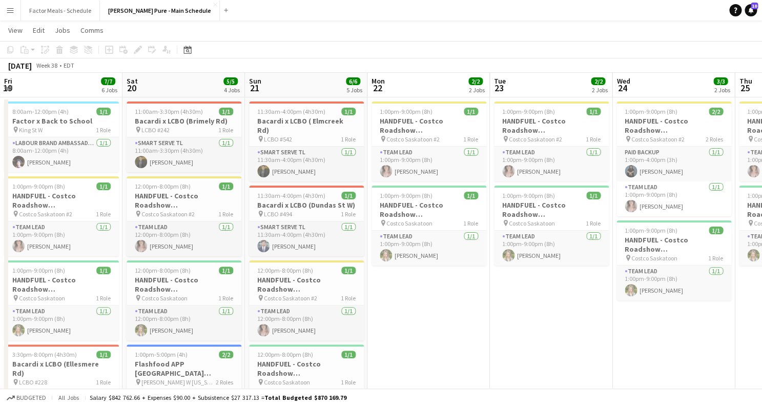
drag, startPoint x: 337, startPoint y: 288, endPoint x: 444, endPoint y: 266, distance: 109.3
click at [444, 266] on app-calendar-viewport "Wed 17 12/13 4 Jobs Thu 18 15/15 4 Jobs Fri 19 7/7 6 Jobs Sat 20 5/5 4 Jobs Sun…" at bounding box center [381, 391] width 762 height 636
click at [11, 10] on app-icon "Menu" at bounding box center [10, 10] width 8 height 8
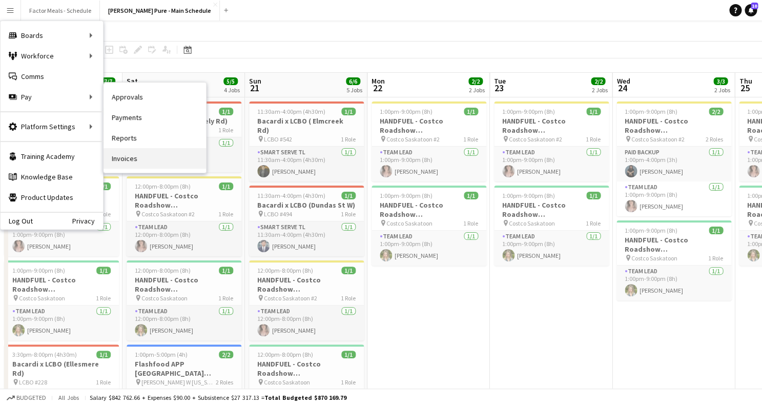
click at [123, 159] on link "Invoices" at bounding box center [154, 158] width 102 height 20
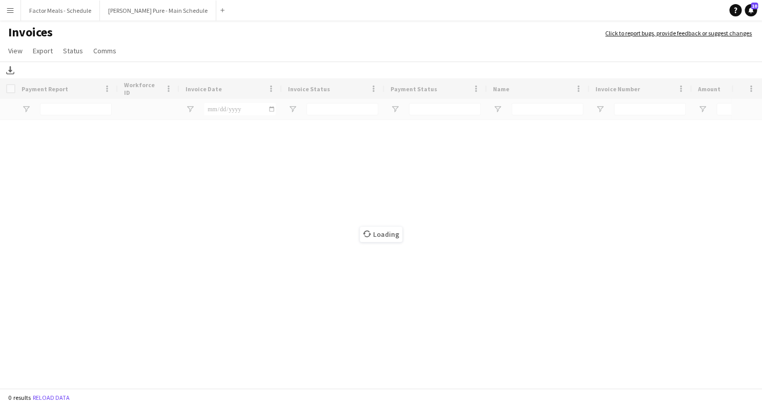
click at [17, 15] on button "Menu" at bounding box center [10, 10] width 20 height 20
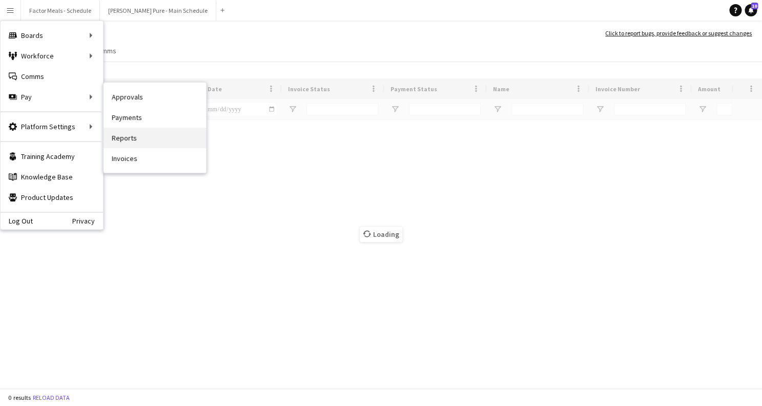
click at [139, 135] on link "Reports" at bounding box center [154, 138] width 102 height 20
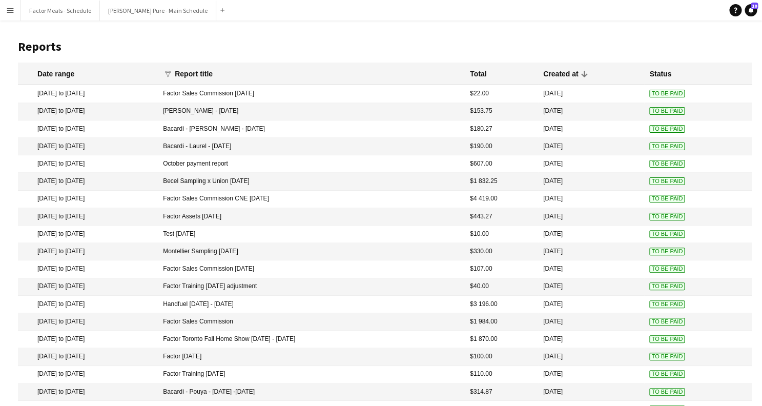
scroll to position [75, 0]
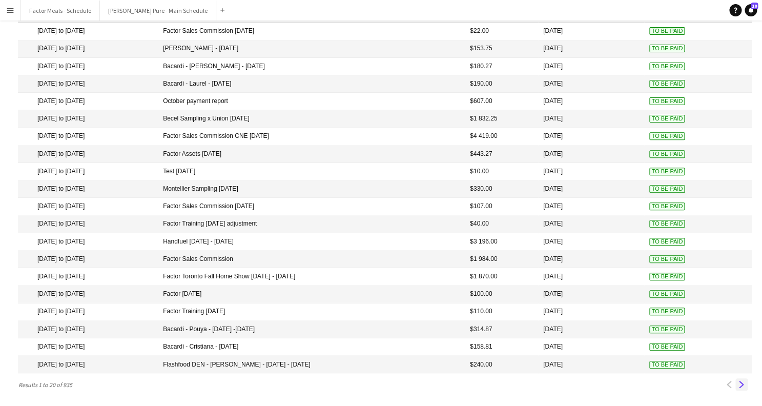
click at [740, 384] on app-icon "Next" at bounding box center [741, 384] width 7 height 7
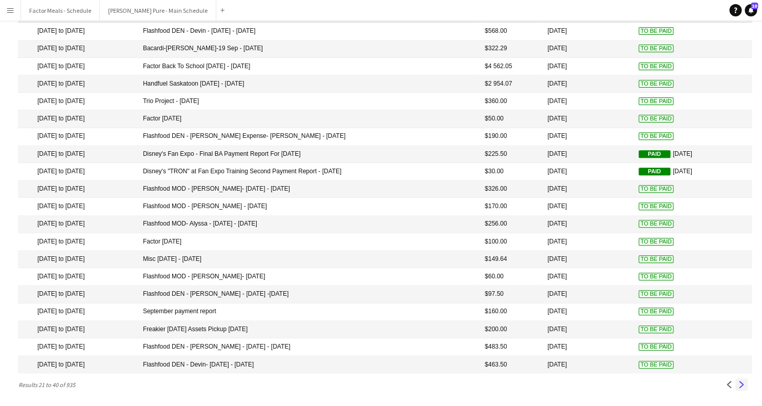
click at [740, 386] on app-icon "Next" at bounding box center [741, 384] width 7 height 7
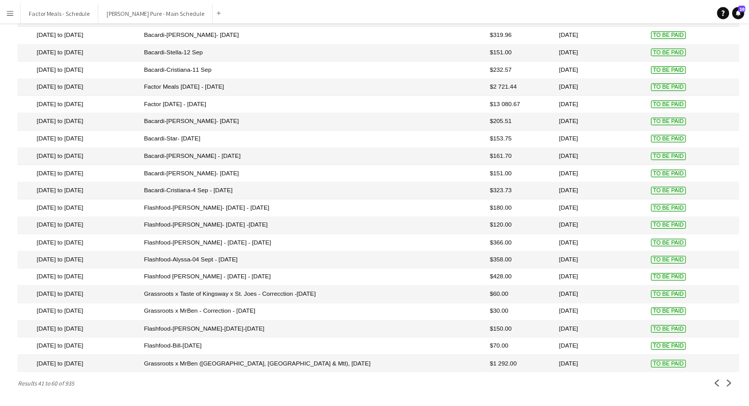
scroll to position [0, 0]
